Goal: Transaction & Acquisition: Purchase product/service

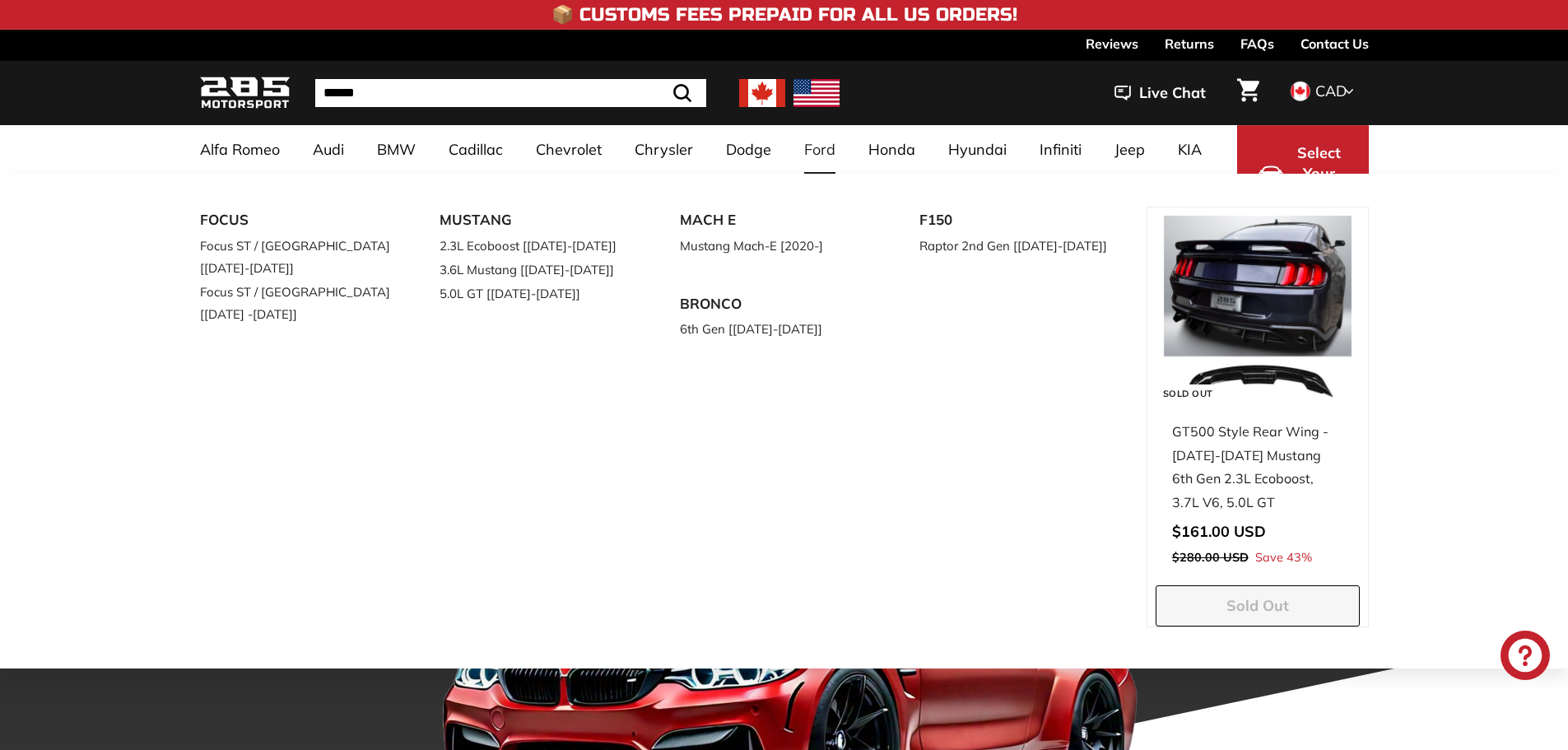
click at [25, 277] on div "FOCUS Focus ST / RS [2015-2018] Focus ST / RS [2019 -2021] MUSTANG 2.3L Ecoboos…" at bounding box center [784, 421] width 1568 height 495
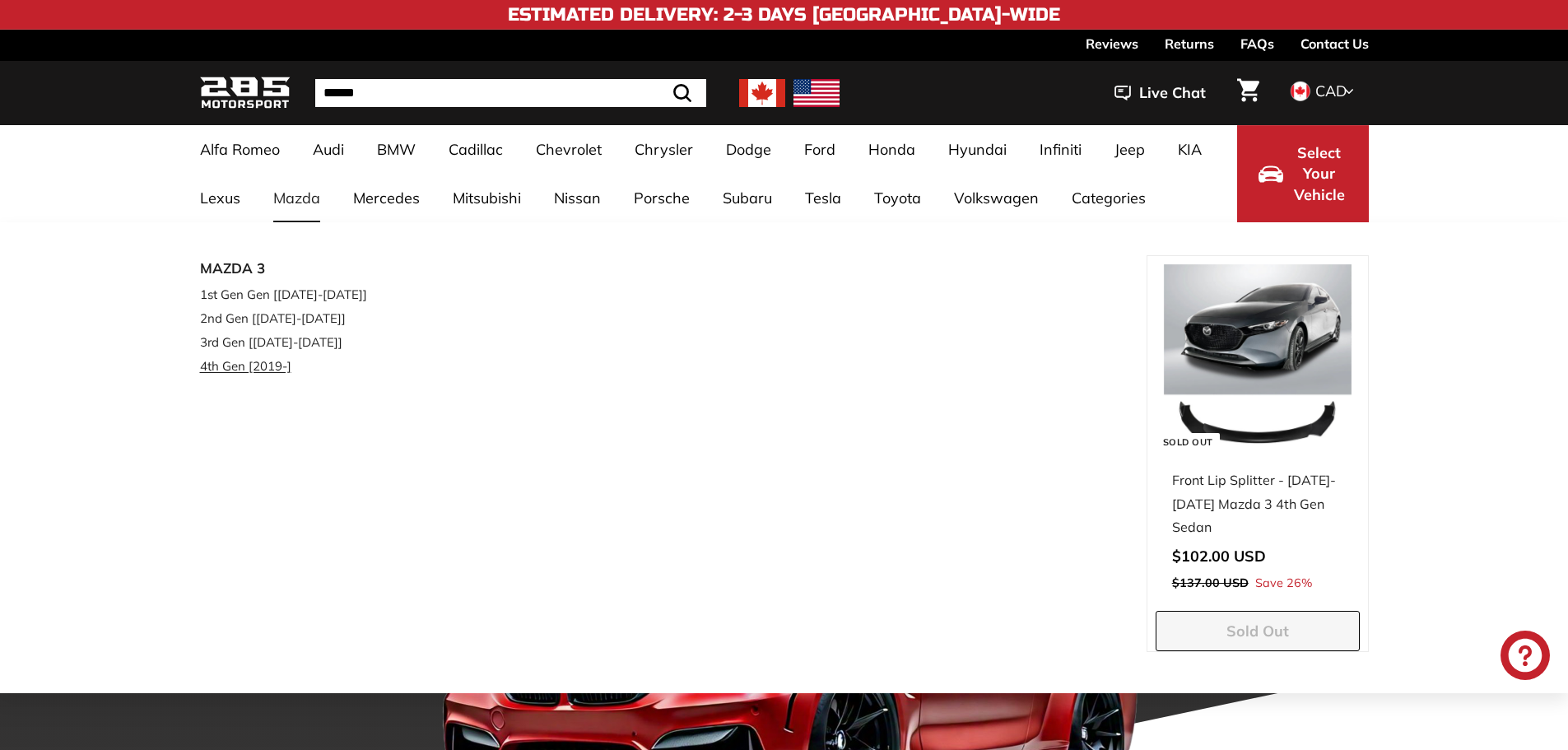
click at [258, 363] on link "4th Gen [2019-]" at bounding box center [297, 365] width 195 height 24
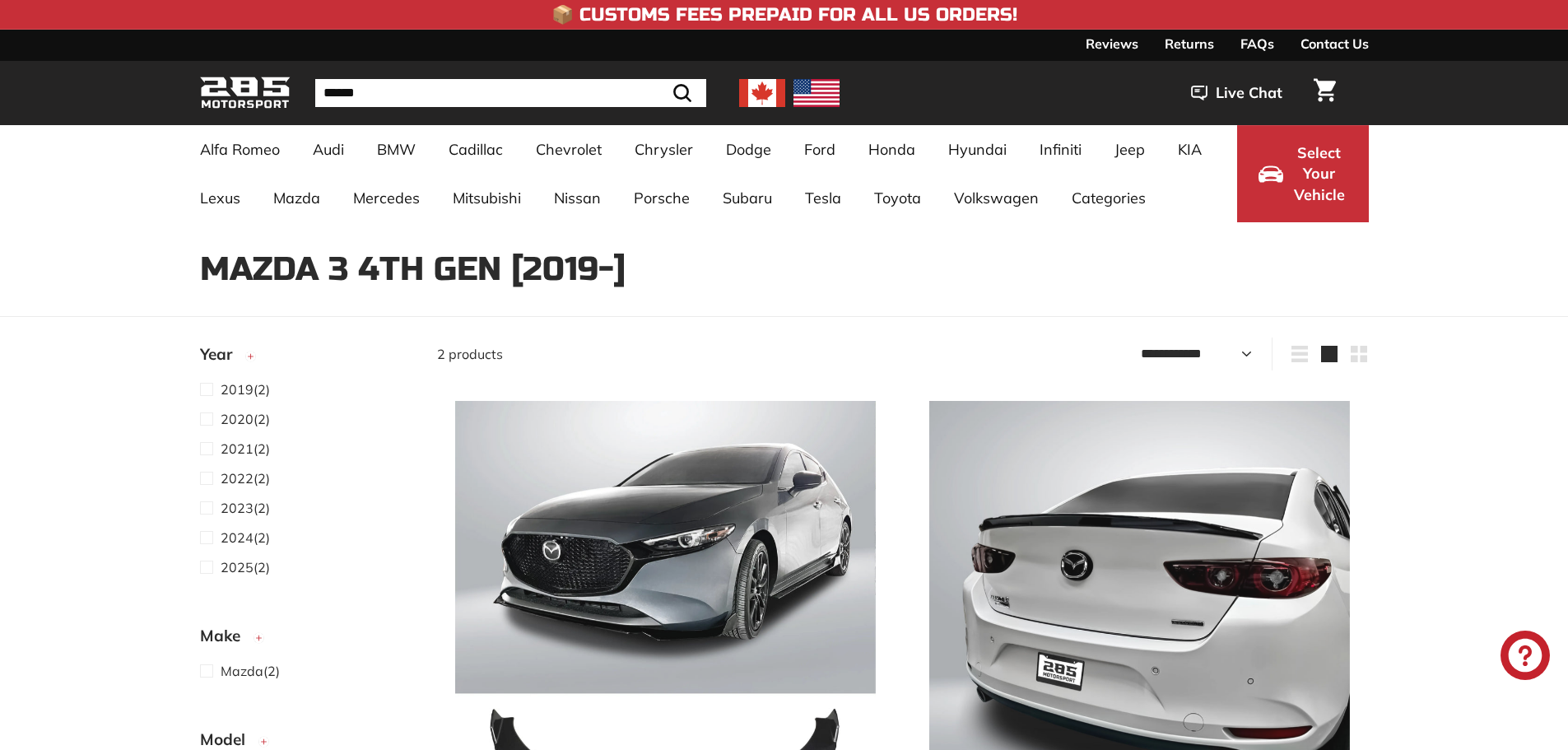
select select "**********"
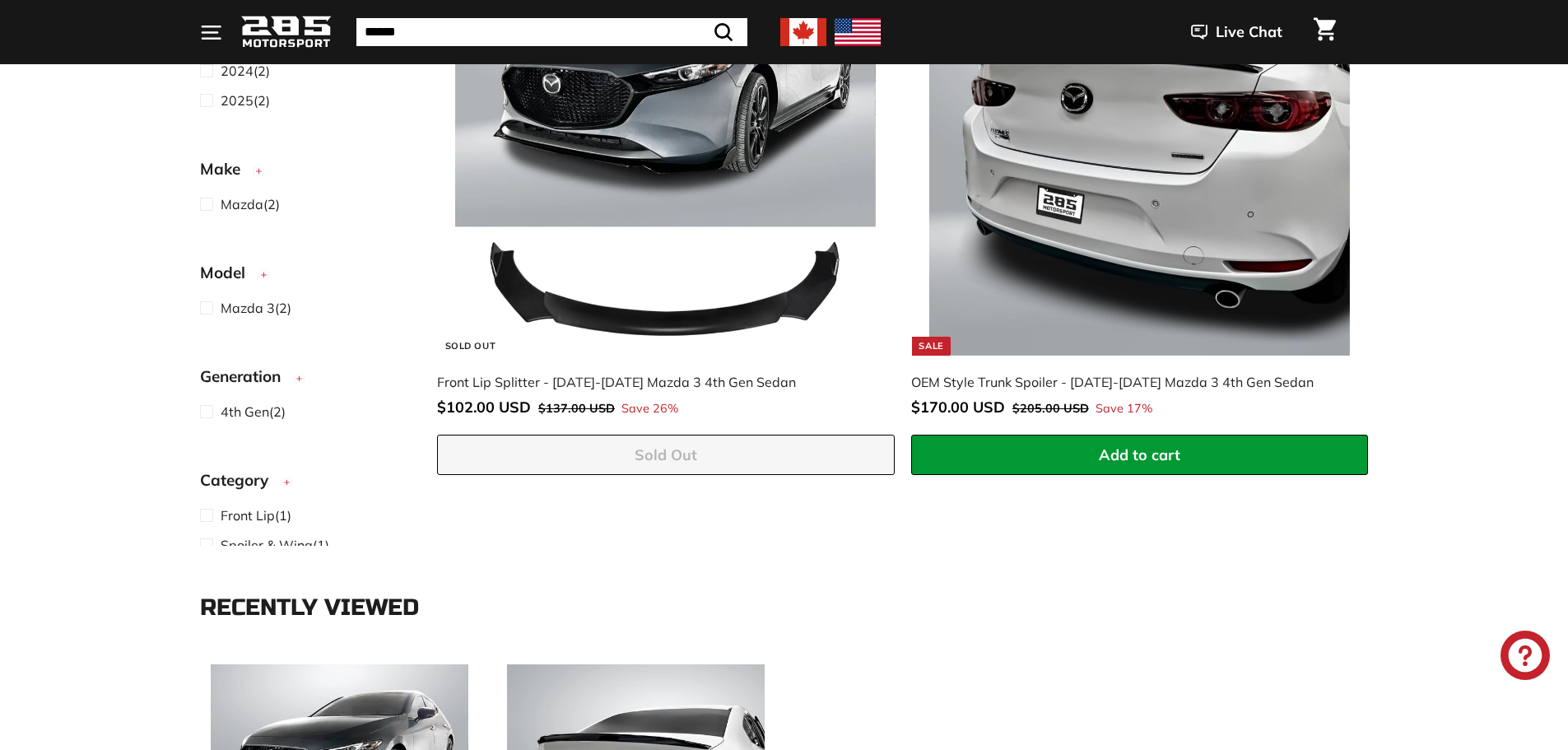
scroll to position [357, 0]
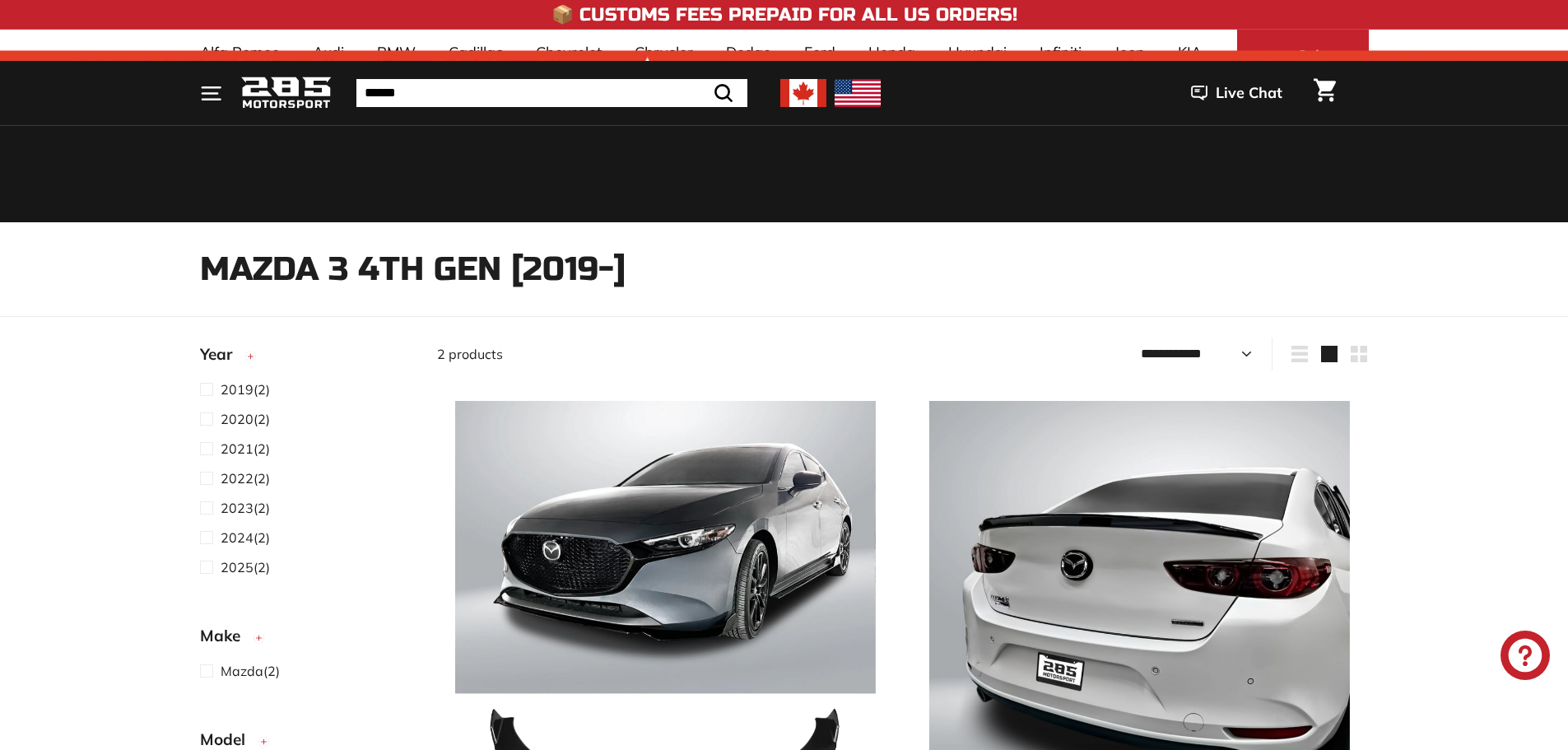
select select "**********"
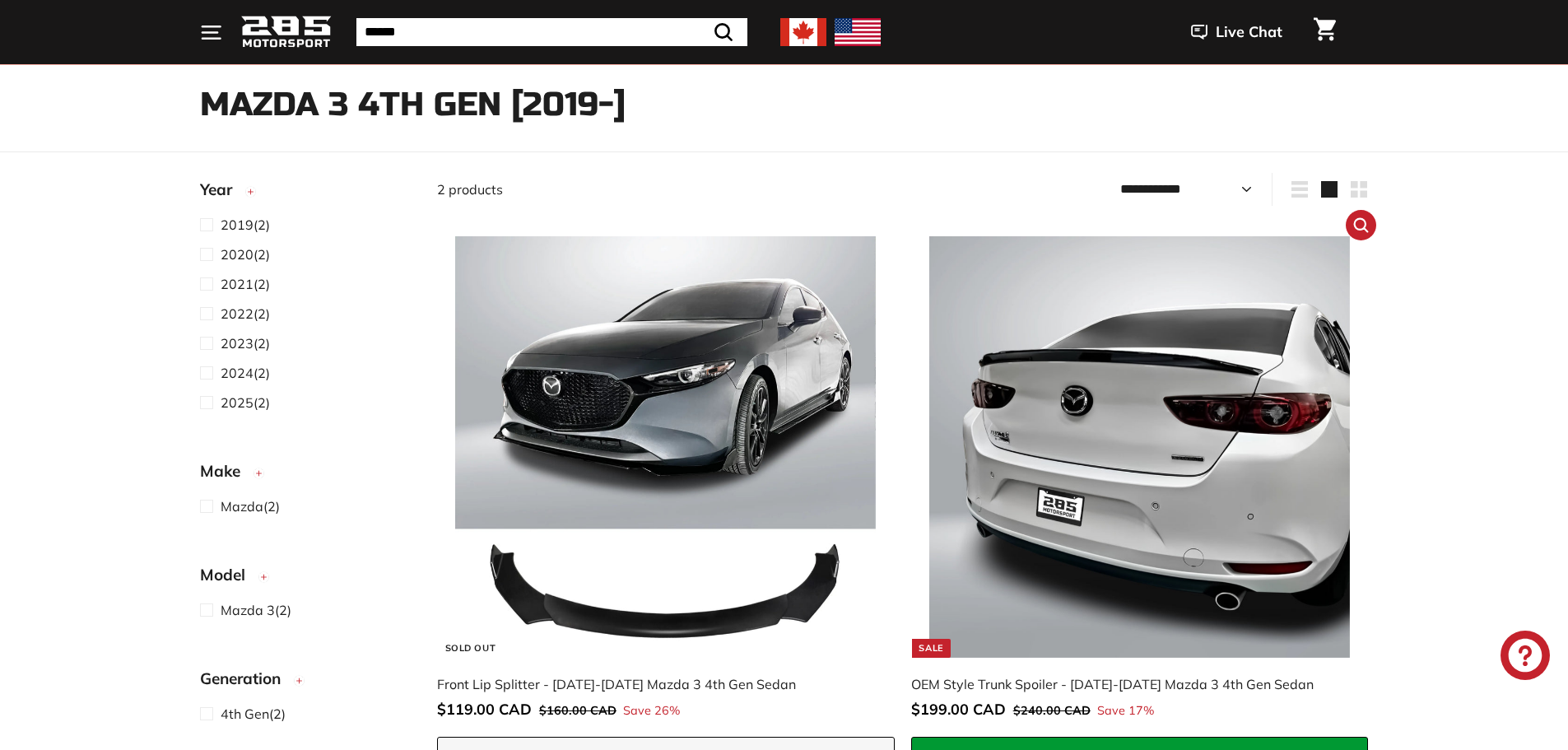
scroll to position [329, 0]
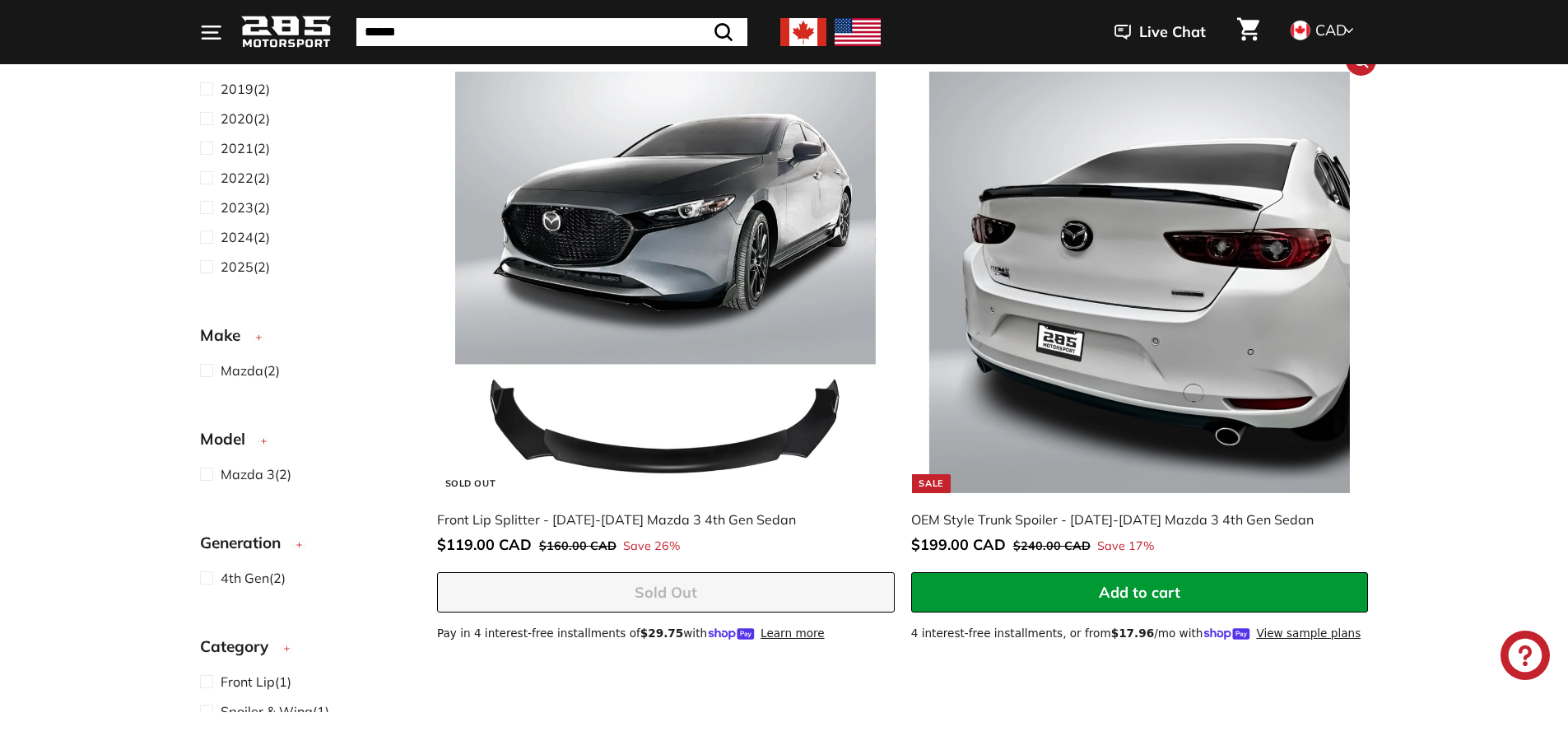
click at [1265, 238] on img at bounding box center [1139, 282] width 421 height 421
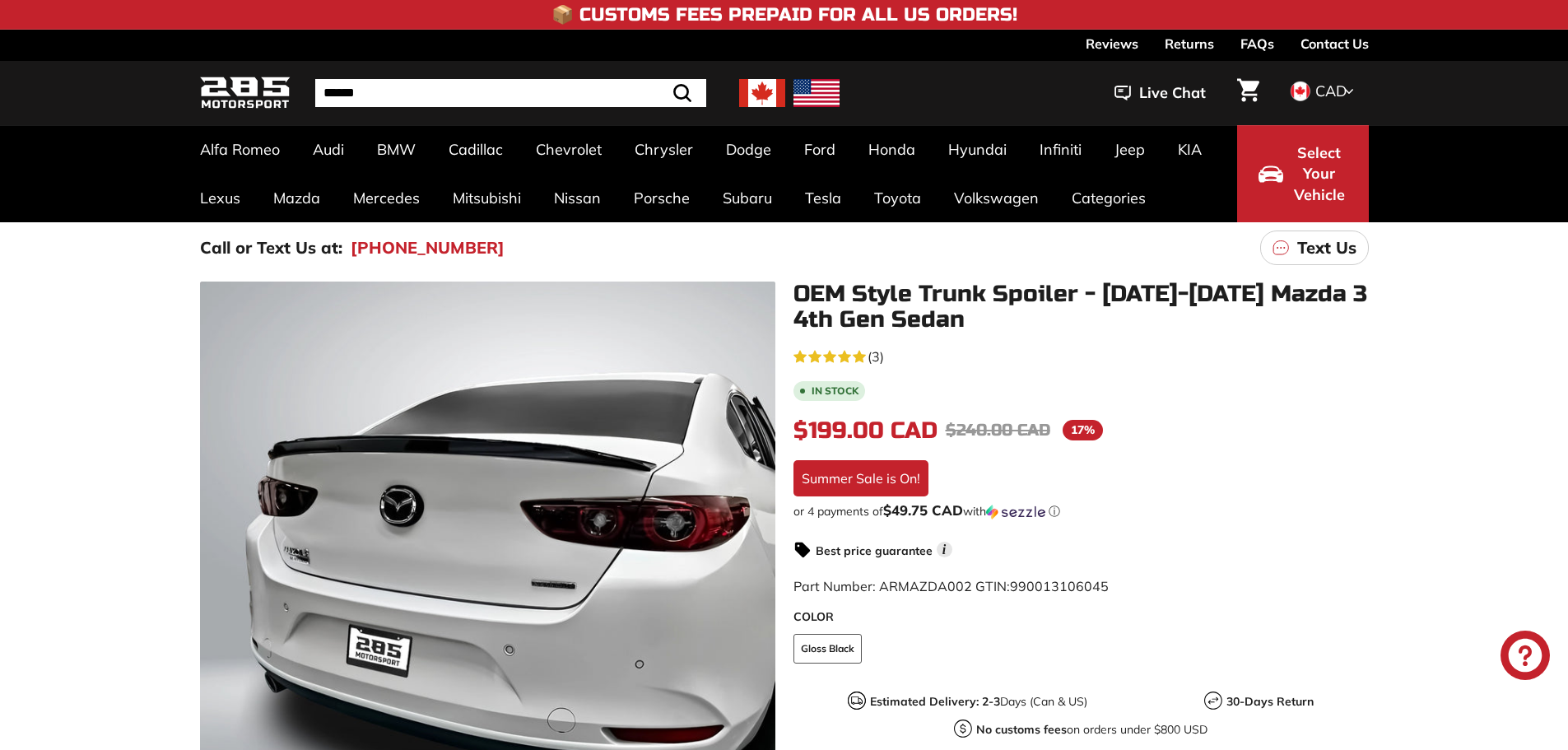
scroll to position [27, 0]
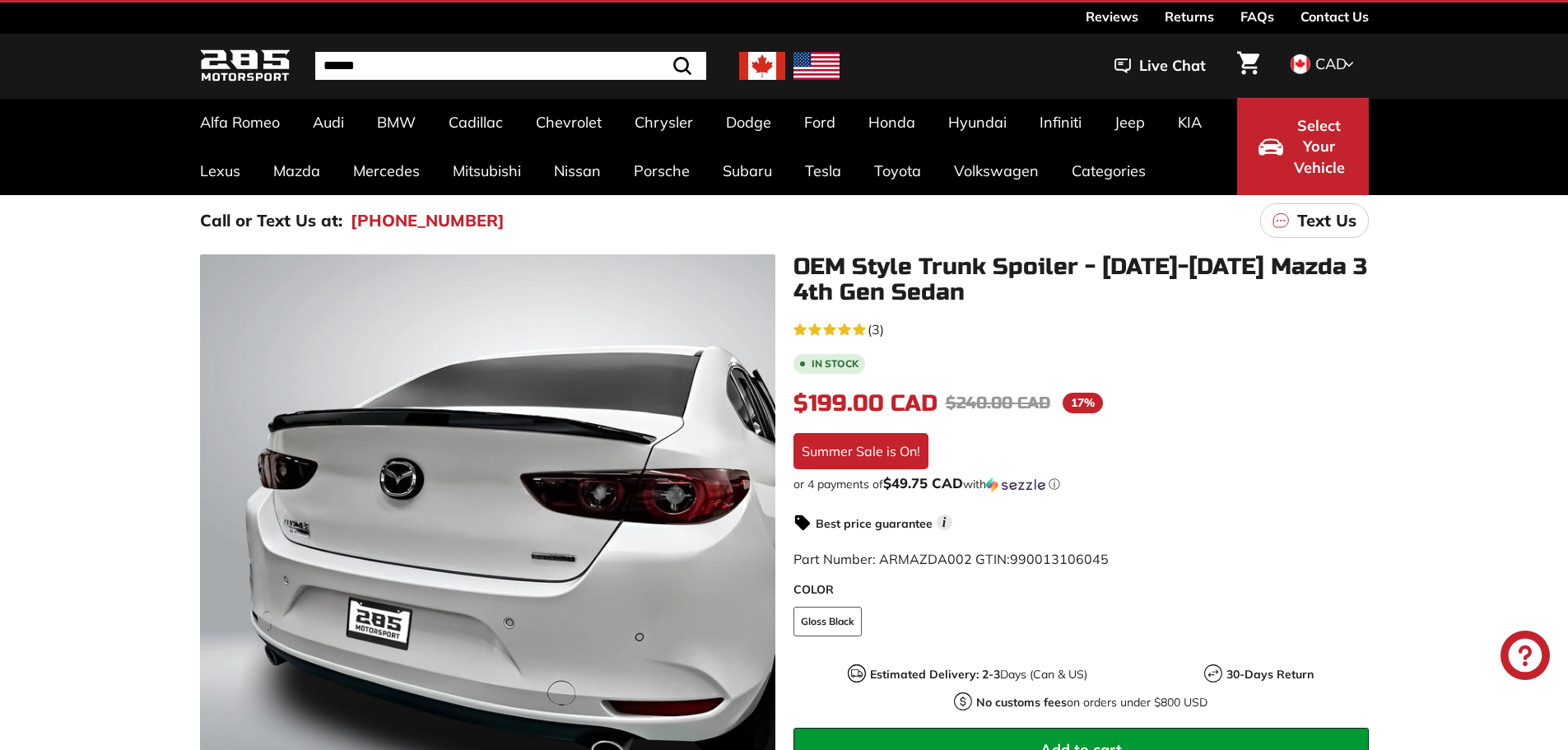
click at [1347, 52] on div "CAD CAD USD" at bounding box center [1319, 64] width 67 height 25
click at [1316, 114] on span "USD" at bounding box center [1329, 119] width 31 height 19
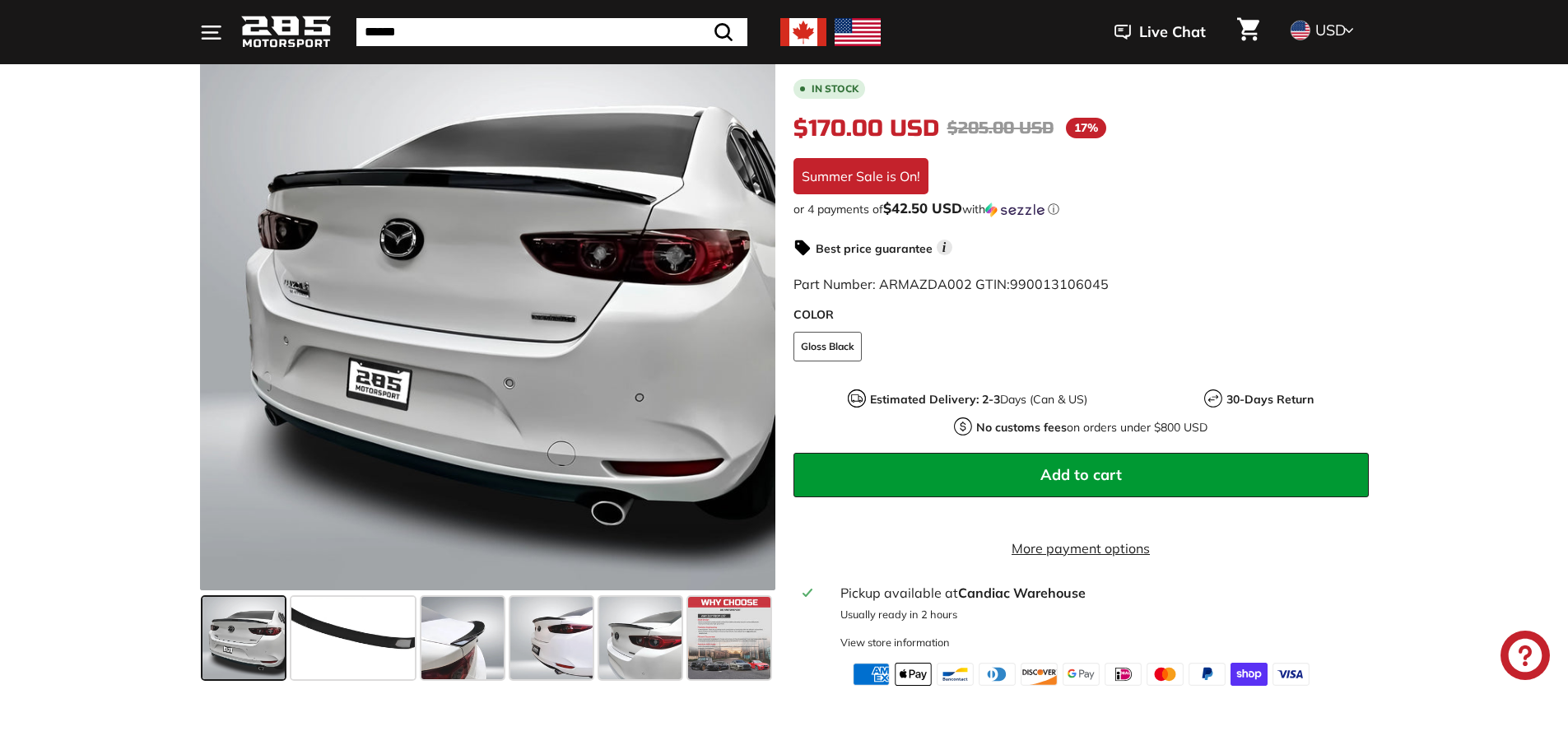
scroll to position [357, 0]
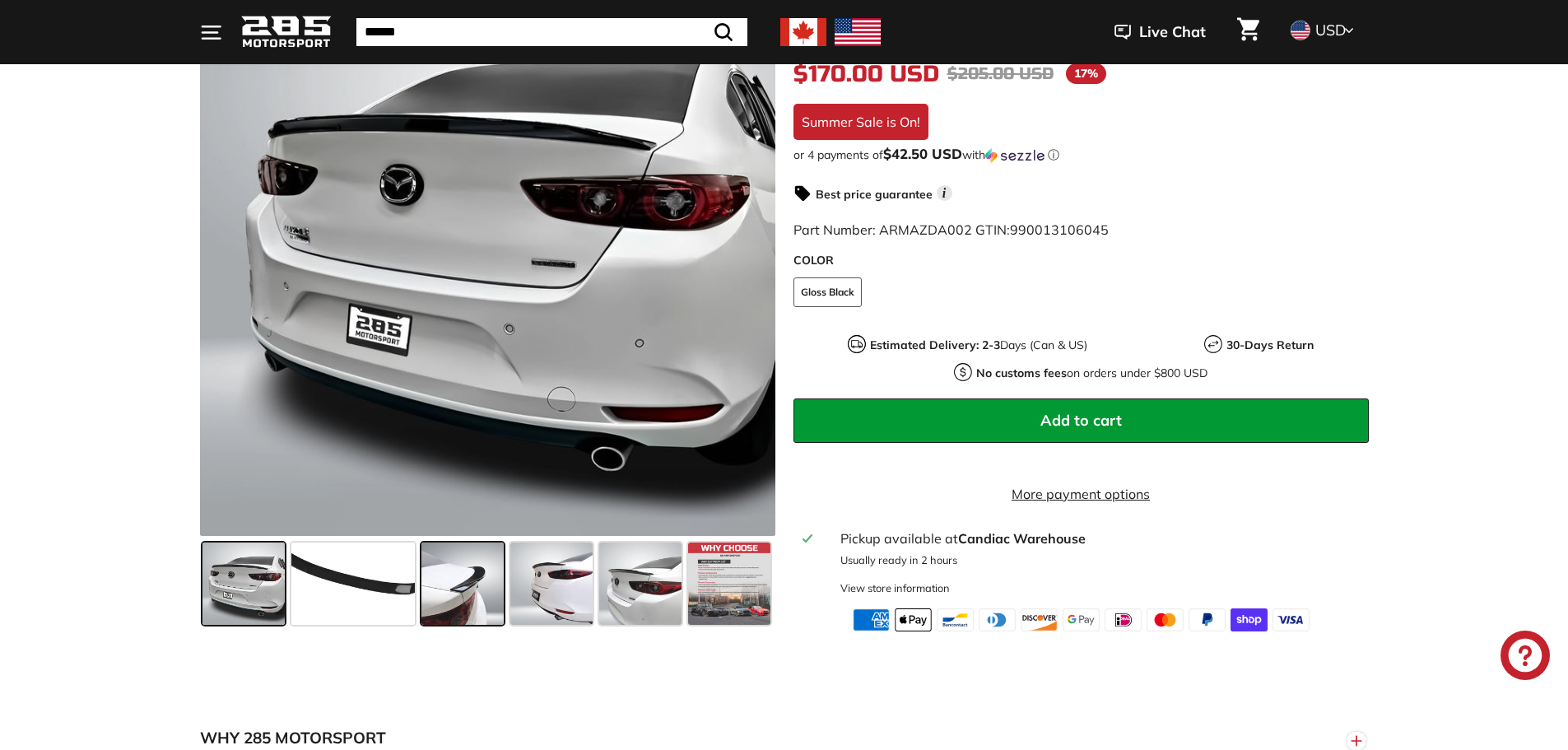
click at [490, 612] on span at bounding box center [462, 584] width 82 height 82
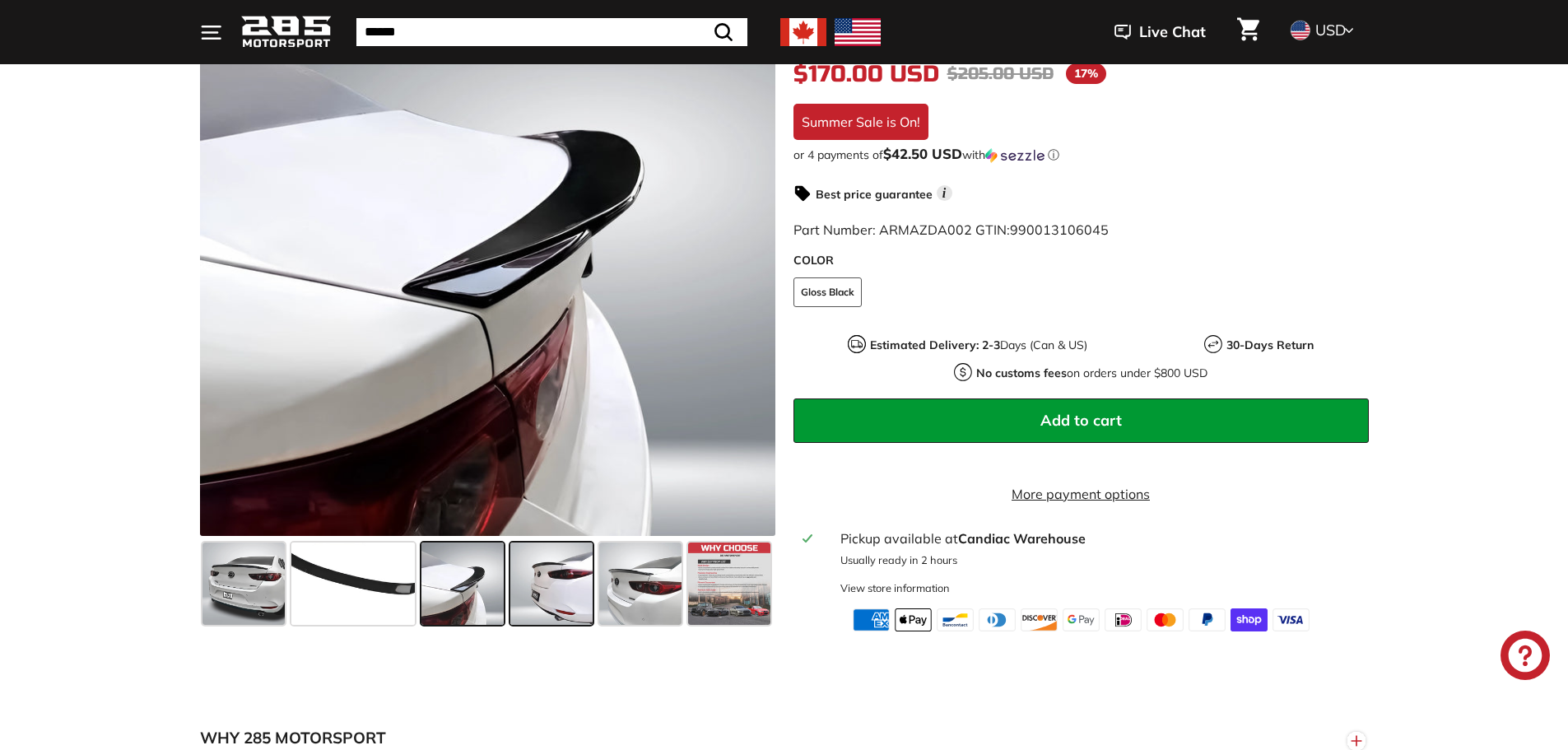
click at [549, 604] on span at bounding box center [551, 584] width 82 height 82
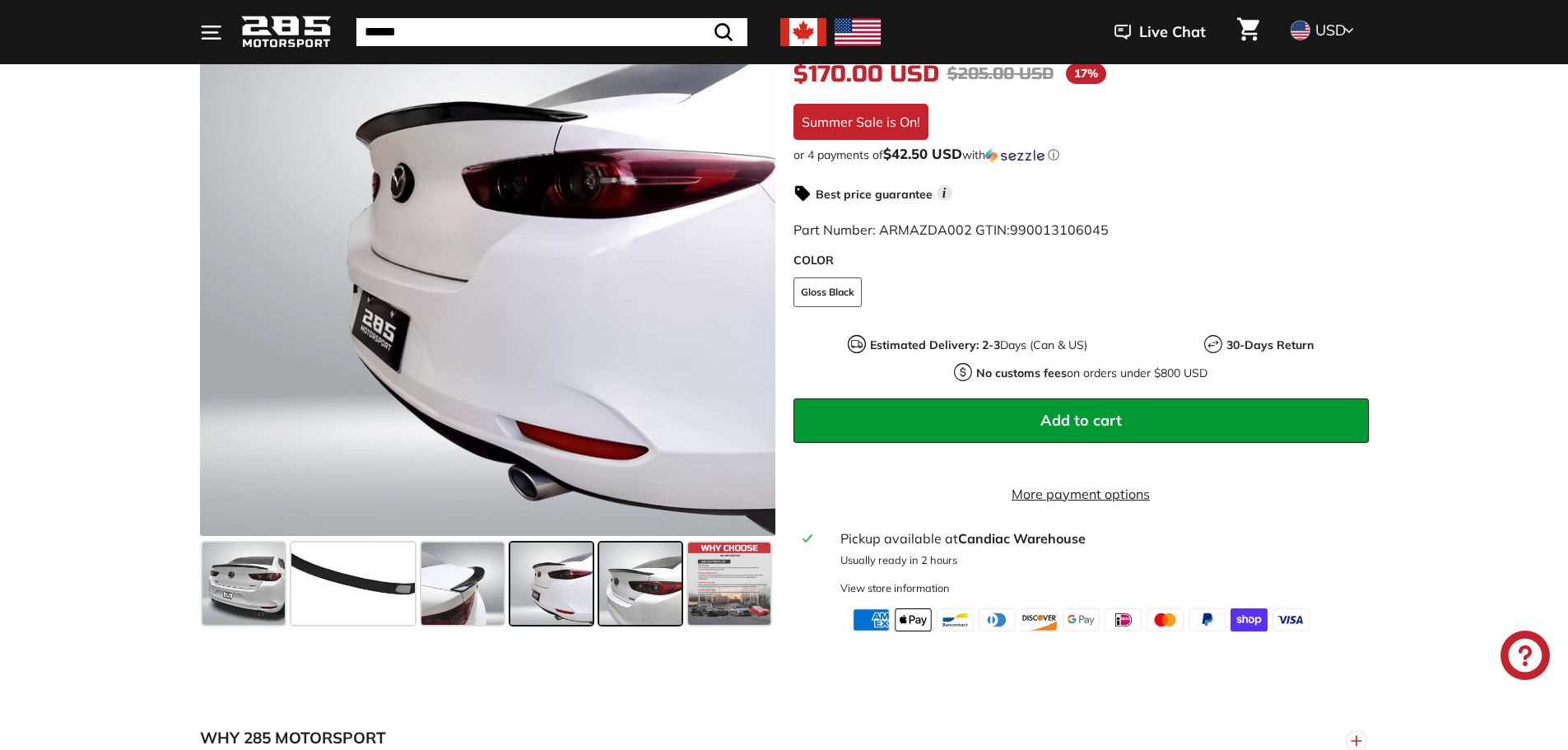
click at [628, 588] on span at bounding box center [641, 584] width 82 height 82
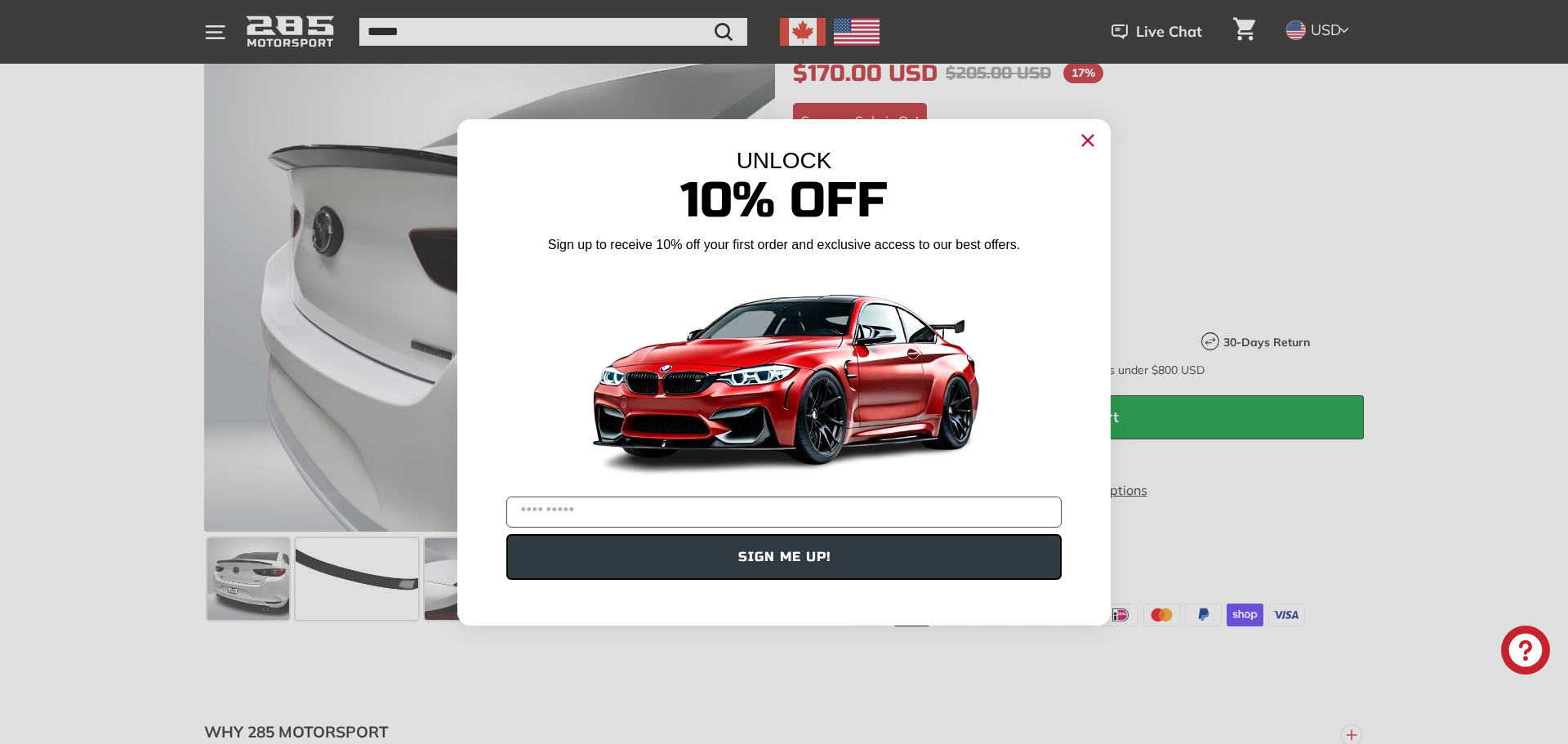
click at [1084, 142] on circle "Close dialog" at bounding box center [1088, 140] width 25 height 25
